Goal: Information Seeking & Learning: Find specific fact

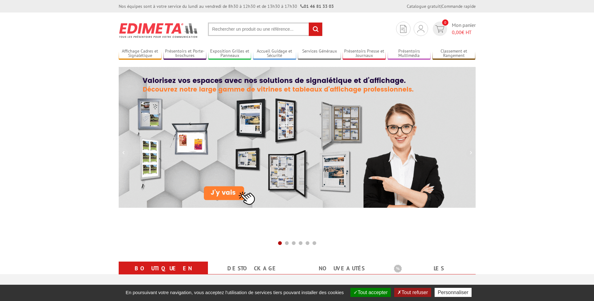
click at [215, 34] on input "text" at bounding box center [265, 29] width 115 height 13
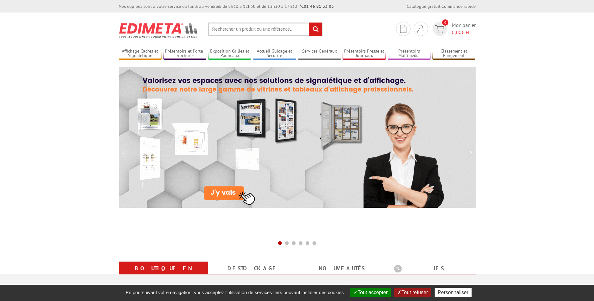
click at [222, 30] on input "text" at bounding box center [265, 29] width 115 height 13
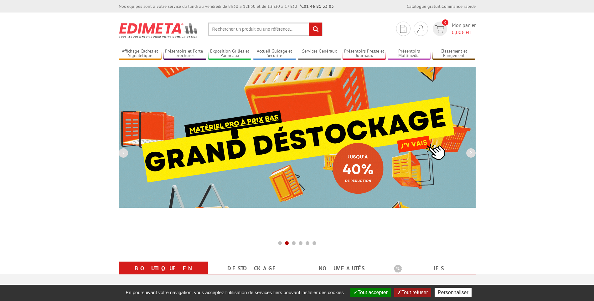
click at [231, 28] on input "text" at bounding box center [265, 29] width 115 height 13
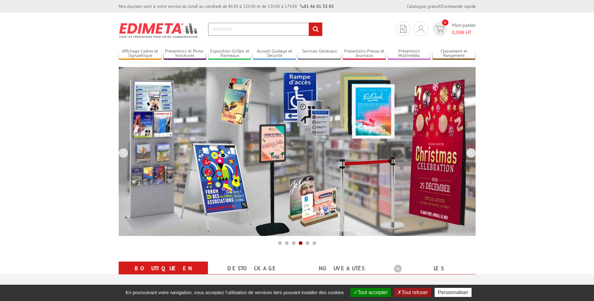
type input "20192015"
click at [317, 31] on input "rechercher" at bounding box center [315, 29] width 13 height 13
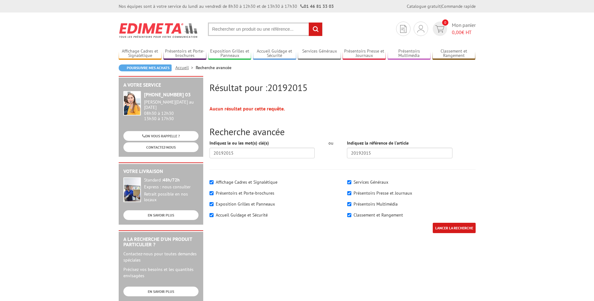
click at [257, 28] on input "text" at bounding box center [265, 29] width 115 height 13
click at [244, 27] on input "text" at bounding box center [265, 29] width 115 height 13
drag, startPoint x: 226, startPoint y: 22, endPoint x: 221, endPoint y: 30, distance: 9.1
click at [226, 24] on section "Je me connecte Nouveau client ? Inscrivez-vous 0 Mon panier 0,00 € HT recherche…" at bounding box center [297, 27] width 357 height 29
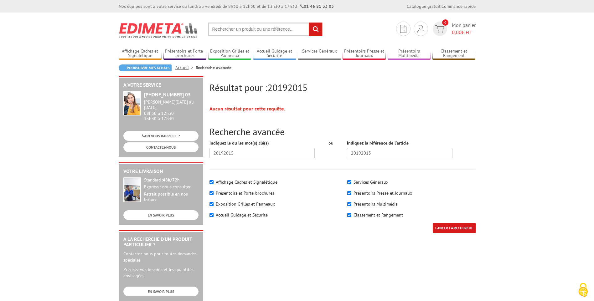
click at [221, 30] on input "text" at bounding box center [265, 29] width 115 height 13
drag, startPoint x: 238, startPoint y: 156, endPoint x: 205, endPoint y: 156, distance: 33.5
click at [205, 156] on div "Résultat pour : 20192015 Aucun résultat pour cette requête. Recherche avancée I…" at bounding box center [297, 243] width 363 height 334
type input "a"
drag, startPoint x: 227, startPoint y: 32, endPoint x: 224, endPoint y: 35, distance: 3.8
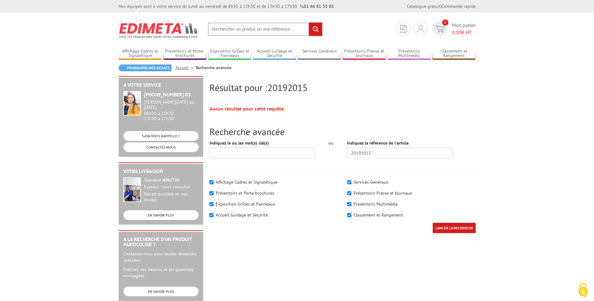
click at [225, 35] on input "text" at bounding box center [265, 29] width 115 height 13
click at [452, 228] on input "LANCER LA RECHERCHE" at bounding box center [454, 228] width 43 height 10
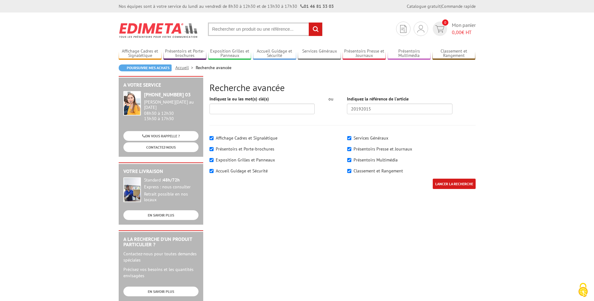
click at [157, 27] on img at bounding box center [159, 30] width 80 height 23
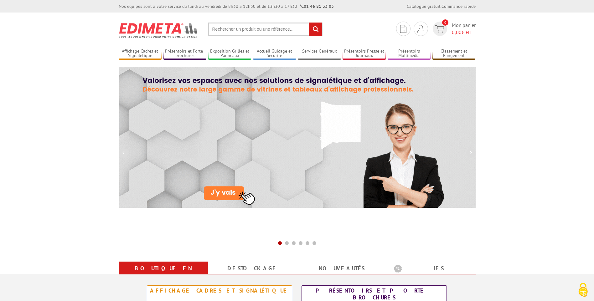
click at [230, 31] on input "text" at bounding box center [265, 29] width 115 height 13
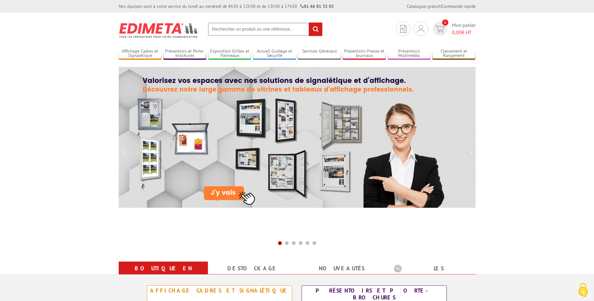
drag, startPoint x: 228, startPoint y: 21, endPoint x: 222, endPoint y: 35, distance: 15.2
click at [222, 35] on section "Je me connecte Nouveau client ? Inscrivez-vous 0 Mon panier 0,00 € HT recherche…" at bounding box center [297, 27] width 357 height 29
click at [222, 32] on input "text" at bounding box center [265, 29] width 115 height 13
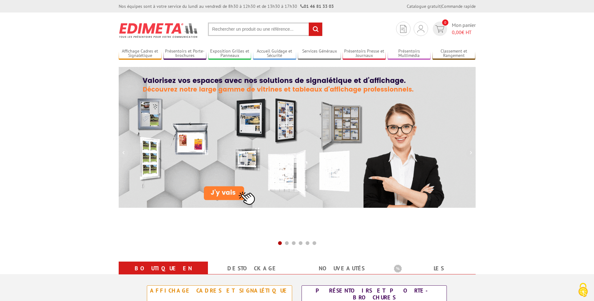
click at [222, 32] on input "text" at bounding box center [265, 29] width 115 height 13
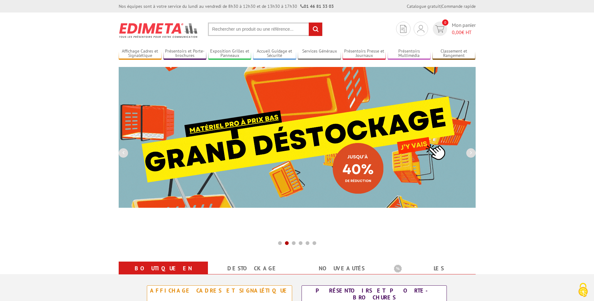
drag, startPoint x: 222, startPoint y: 32, endPoint x: 219, endPoint y: 25, distance: 7.6
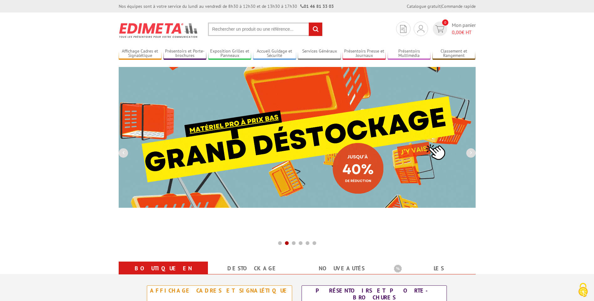
click at [219, 25] on input "text" at bounding box center [265, 29] width 115 height 13
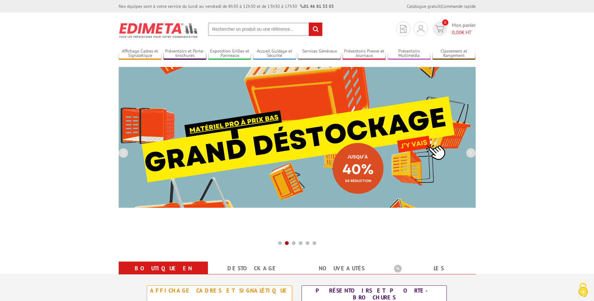
click at [218, 26] on input "text" at bounding box center [265, 29] width 115 height 13
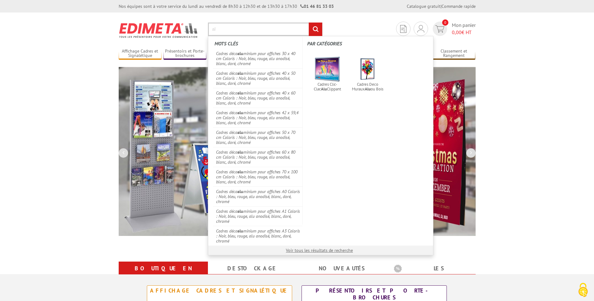
type input "a"
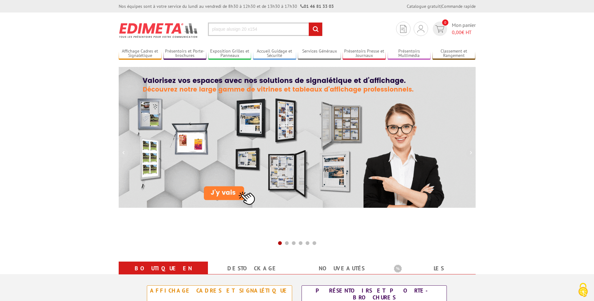
type input "plaque alusign 20 x154"
click at [316, 31] on input "rechercher" at bounding box center [315, 29] width 13 height 13
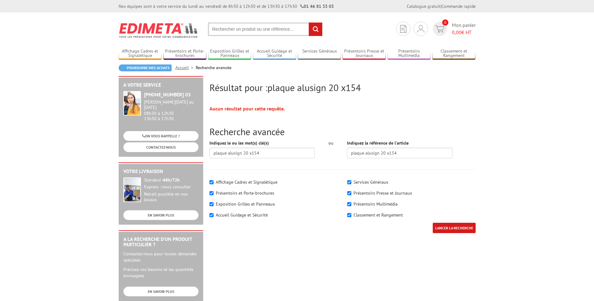
click at [288, 29] on input "text" at bounding box center [265, 29] width 115 height 13
click at [221, 24] on input "text" at bounding box center [265, 29] width 115 height 13
click at [221, 27] on input "text" at bounding box center [265, 29] width 115 height 13
type input "alsusign"
click at [309, 23] on input "rechercher" at bounding box center [315, 29] width 13 height 13
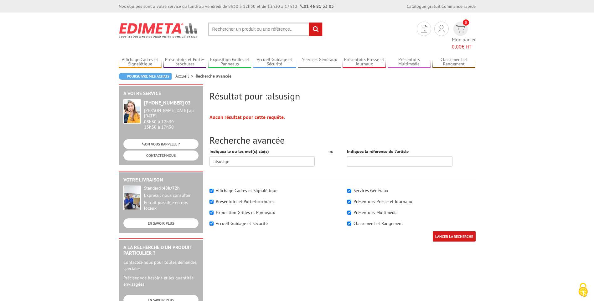
click at [458, 231] on input "LANCER LA RECHERCHE" at bounding box center [454, 236] width 43 height 10
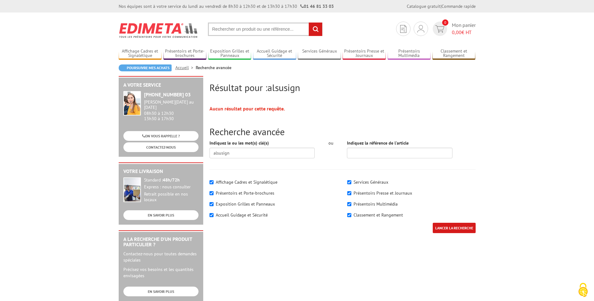
click at [248, 31] on input "text" at bounding box center [265, 29] width 115 height 13
click at [249, 28] on input "text" at bounding box center [265, 29] width 115 height 13
type input "20190415"
click at [309, 23] on input "rechercher" at bounding box center [315, 29] width 13 height 13
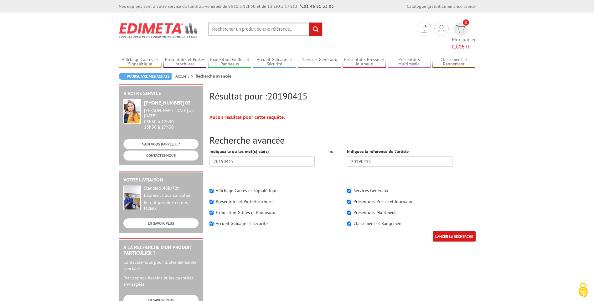
click at [311, 30] on input "rechercher" at bounding box center [315, 29] width 13 height 13
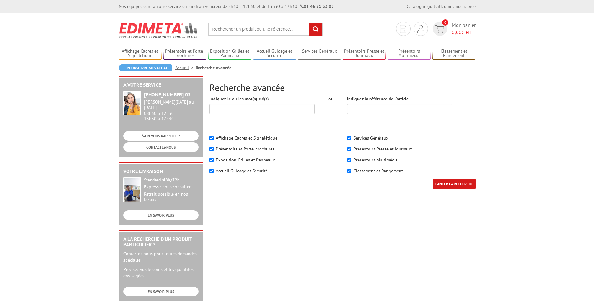
click at [313, 31] on input "rechercher" at bounding box center [315, 29] width 13 height 13
click at [153, 32] on img at bounding box center [159, 30] width 80 height 23
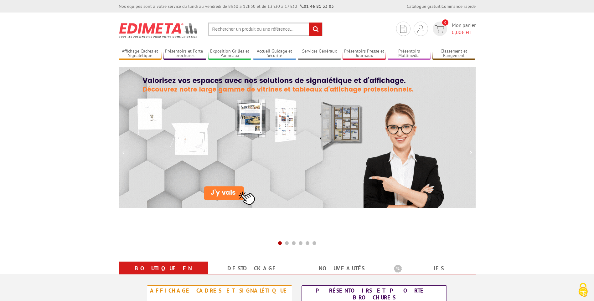
click at [234, 30] on input "text" at bounding box center [265, 29] width 115 height 13
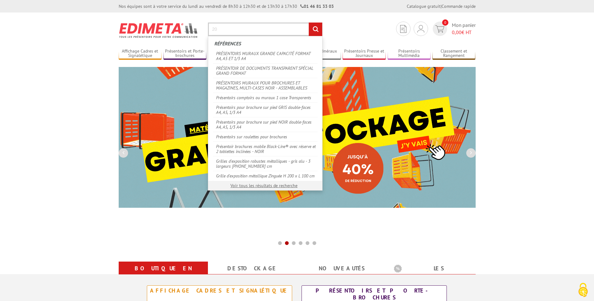
type input "2"
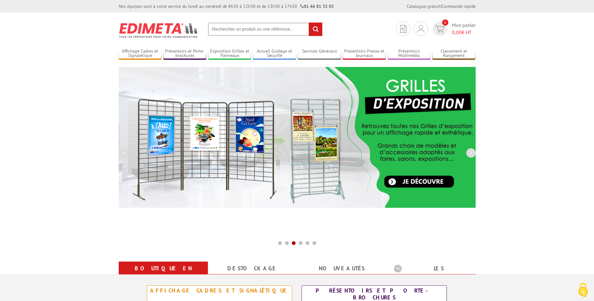
click at [236, 30] on input "text" at bounding box center [265, 29] width 115 height 13
